Goal: Navigation & Orientation: Go to known website

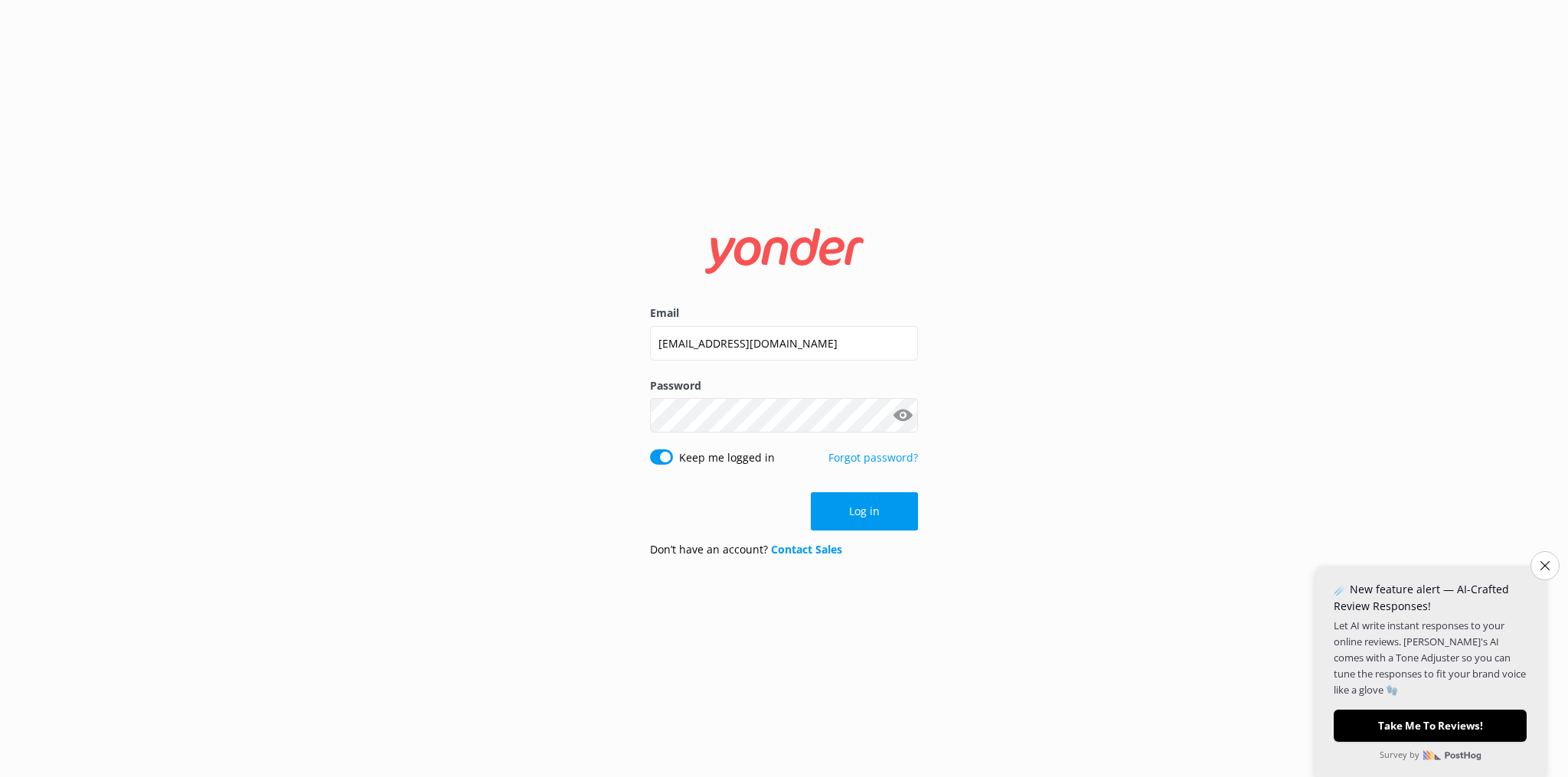
click at [889, 519] on button "Log in" at bounding box center [864, 511] width 107 height 38
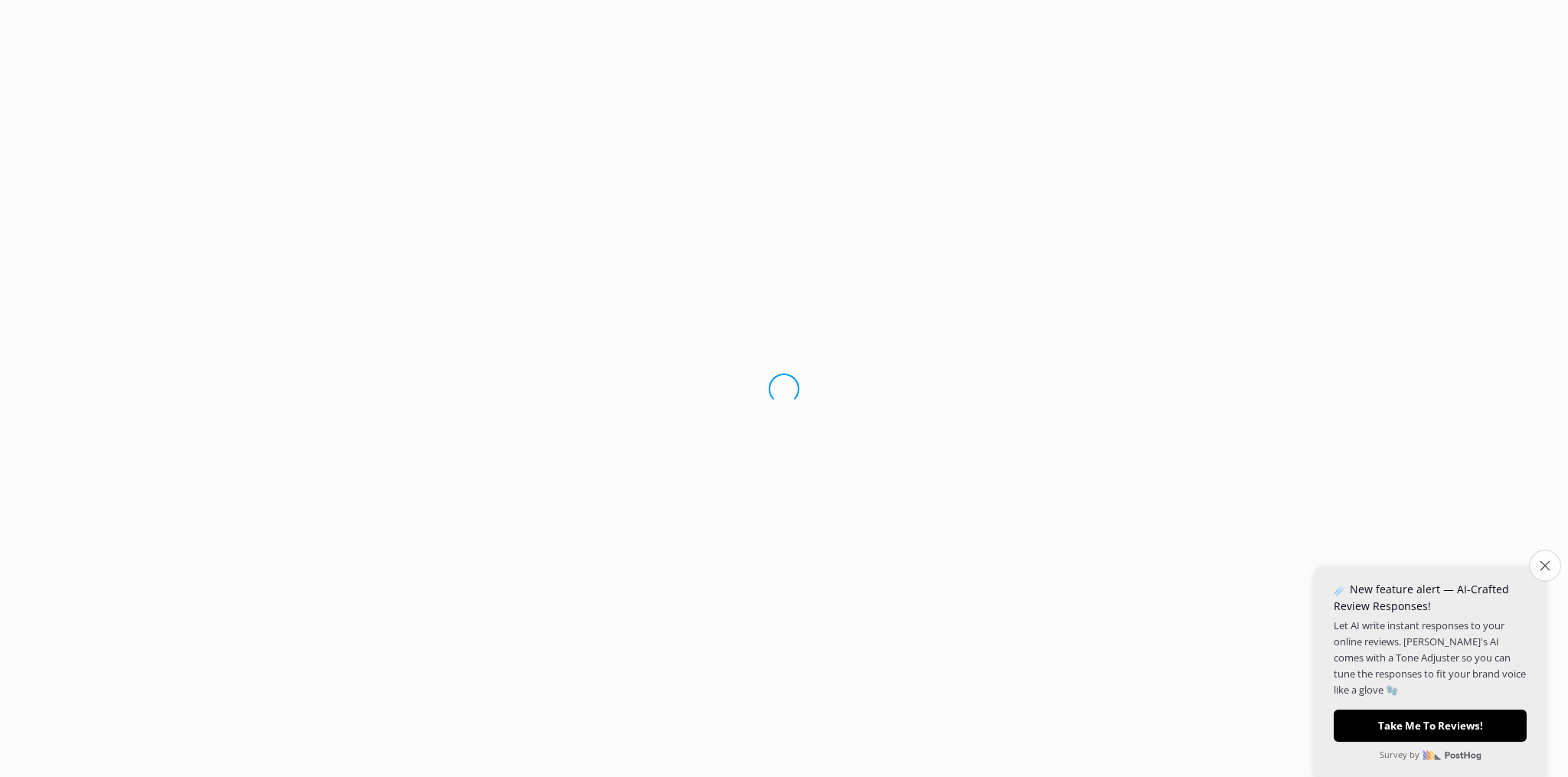
click at [1542, 557] on button "Close survey" at bounding box center [1545, 566] width 32 height 32
